Goal: Information Seeking & Learning: Find specific fact

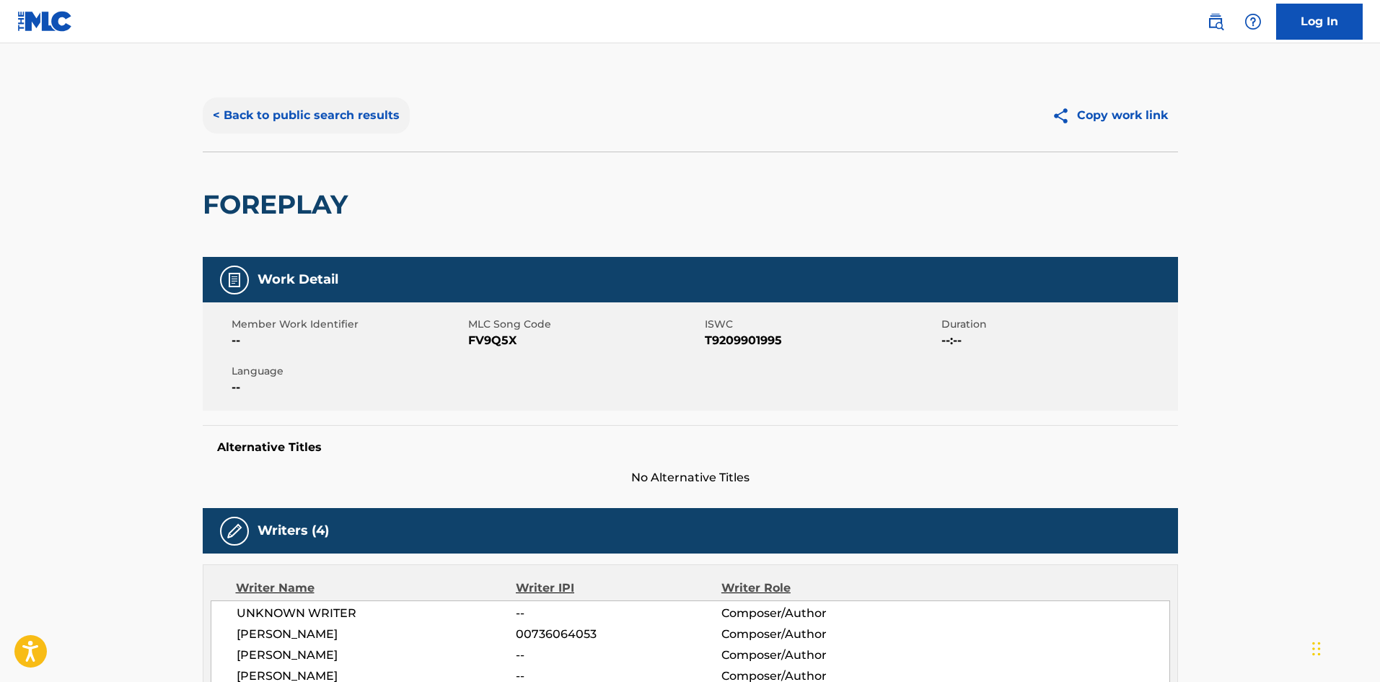
click at [271, 110] on button "< Back to public search results" at bounding box center [306, 115] width 207 height 36
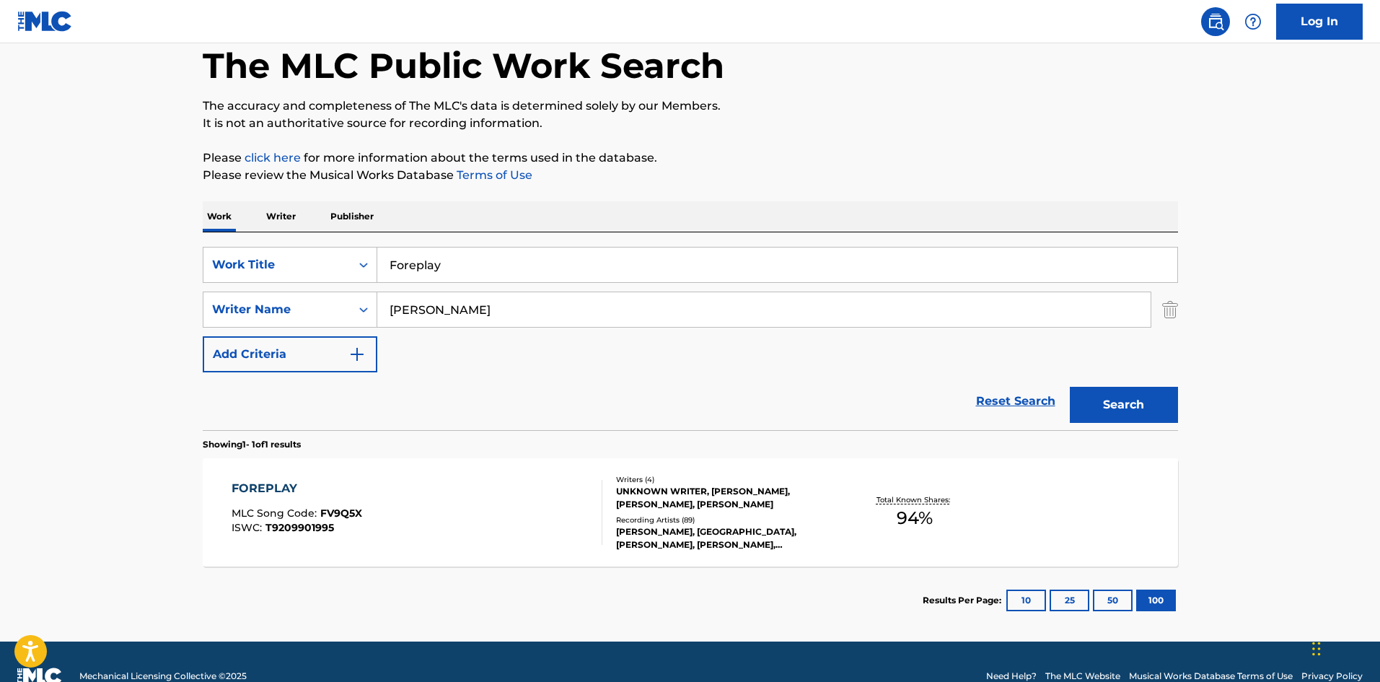
scroll to position [103, 0]
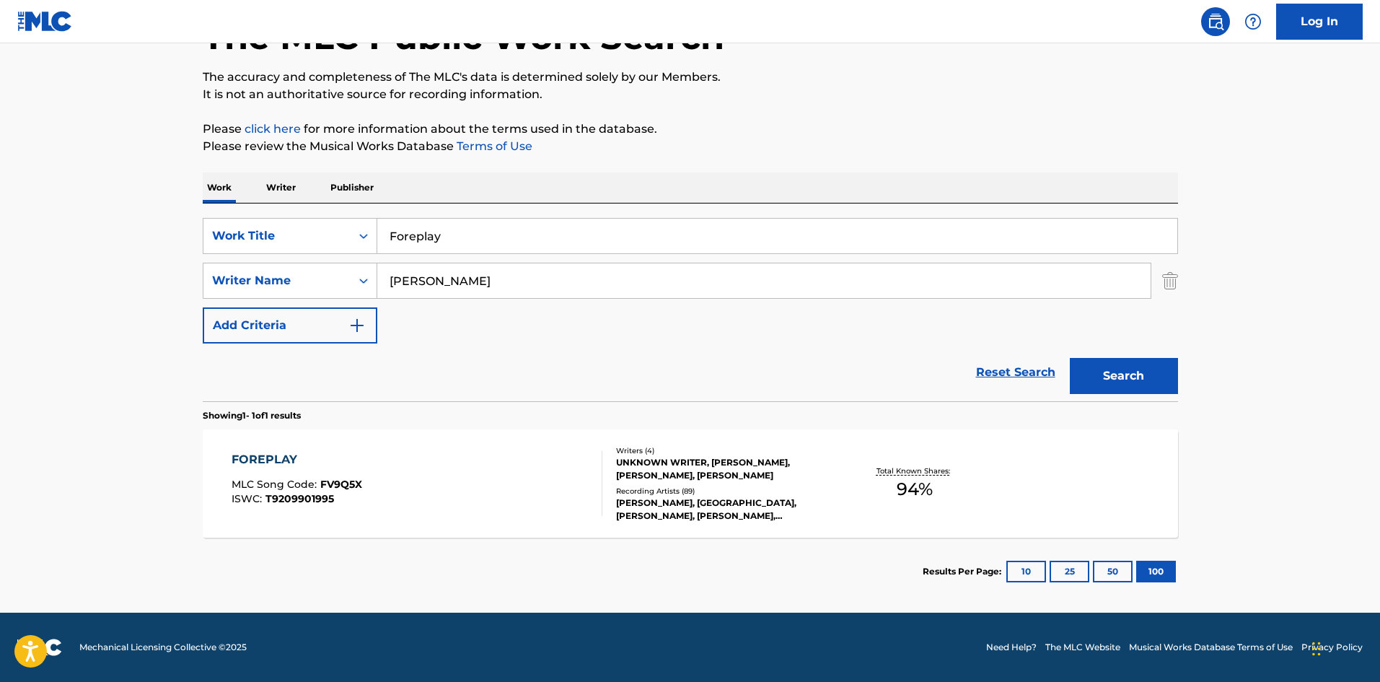
click at [622, 357] on div "Reset Search Search" at bounding box center [691, 372] width 976 height 58
drag, startPoint x: 799, startPoint y: 540, endPoint x: 237, endPoint y: 501, distance: 562.8
click at [235, 506] on div "Showing 1 - 1 of 1 results FOREPLAY MLC Song Code : FV9Q5X ISWC : T9209901995 W…" at bounding box center [691, 503] width 976 height 204
drag, startPoint x: 599, startPoint y: 406, endPoint x: 592, endPoint y: 416, distance: 12.4
click at [595, 412] on section "Showing 1 - 1 of 1 results" at bounding box center [691, 411] width 976 height 21
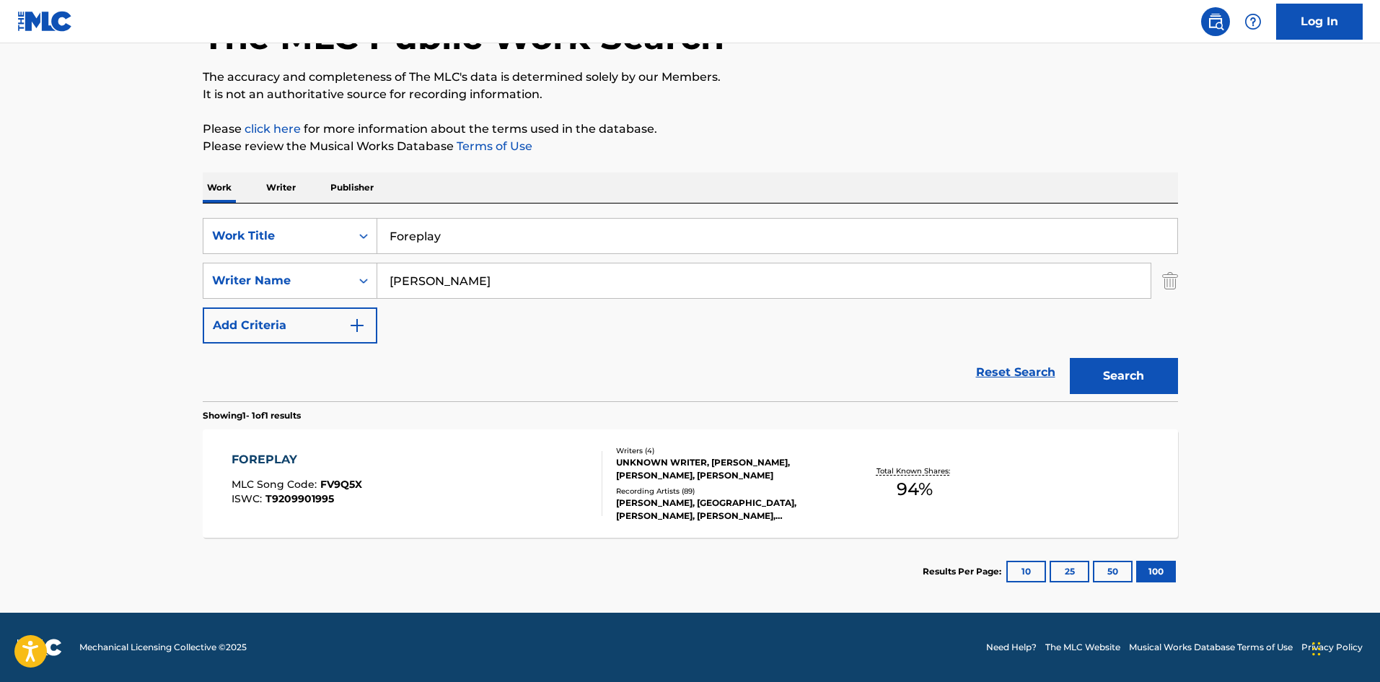
click at [701, 489] on div "Recording Artists ( 89 )" at bounding box center [725, 491] width 218 height 11
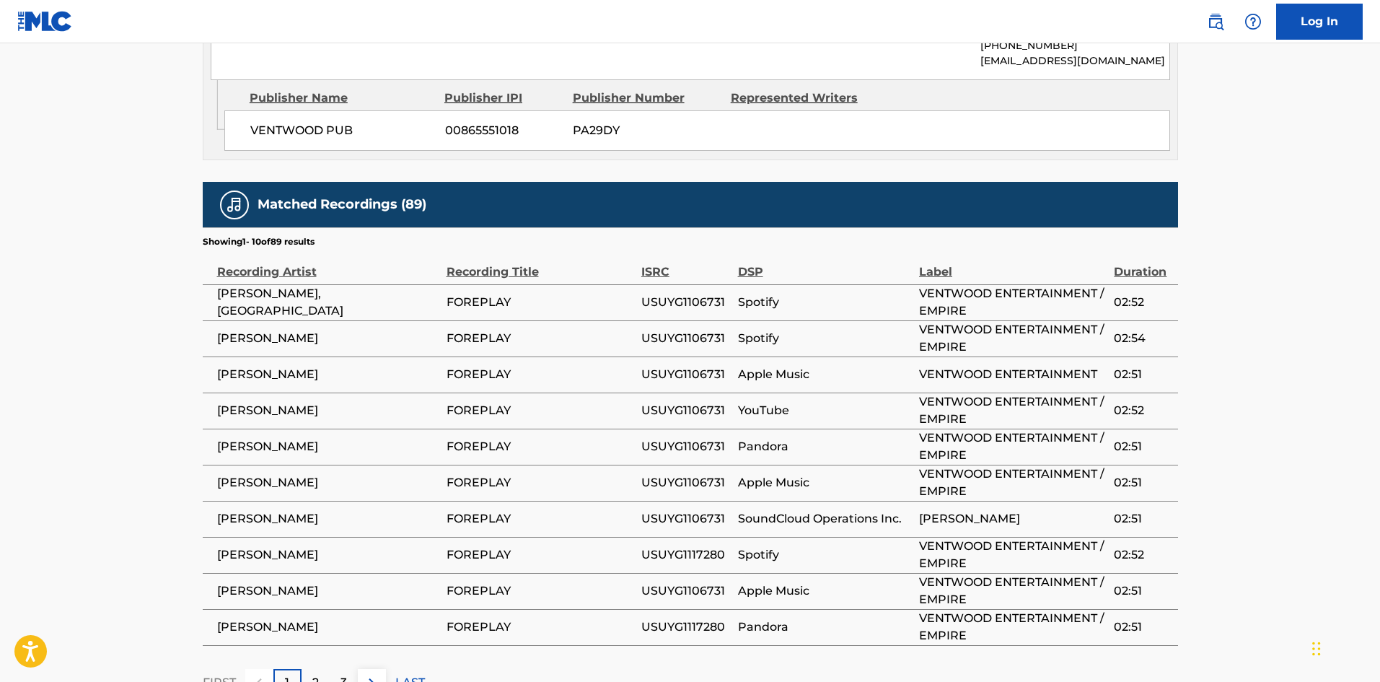
scroll to position [1368, 0]
